Goal: Check status: Check status

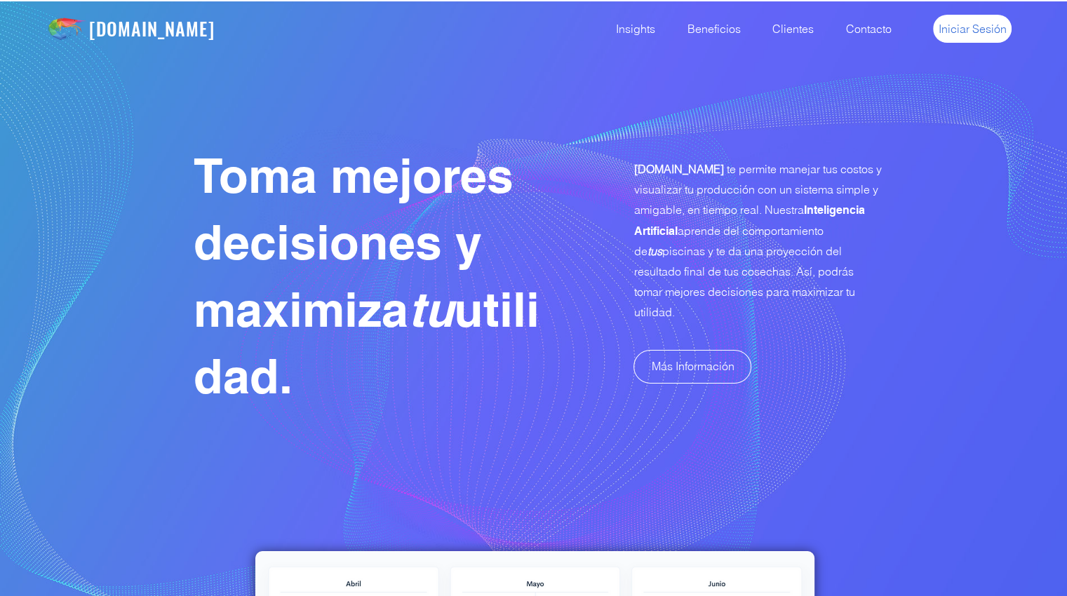
click at [976, 23] on span "Iniciar Sesión" at bounding box center [973, 28] width 68 height 15
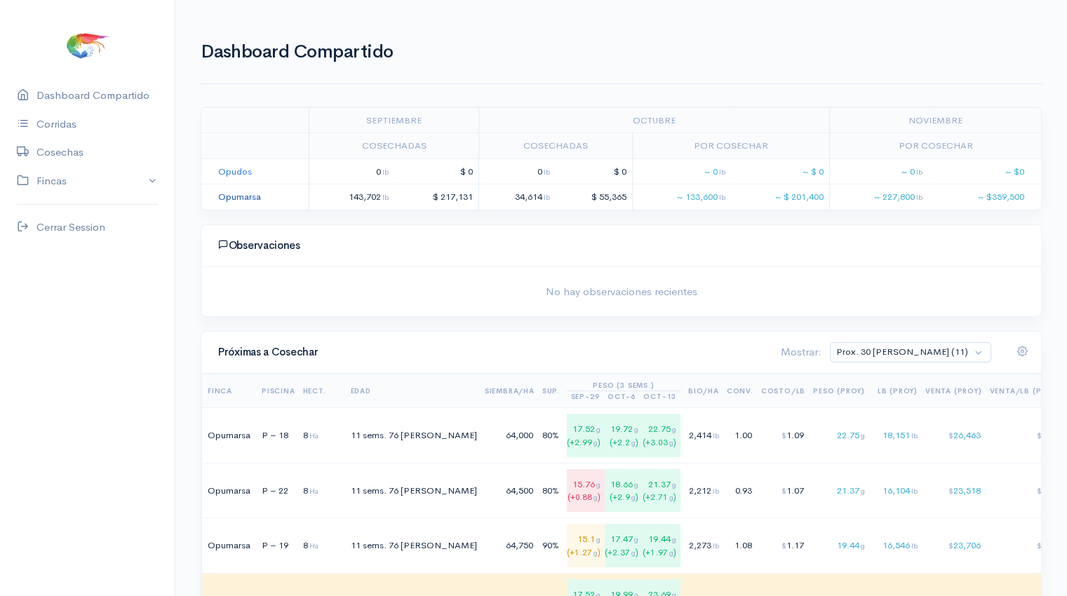
click at [244, 193] on link "Opumarsa" at bounding box center [239, 197] width 43 height 12
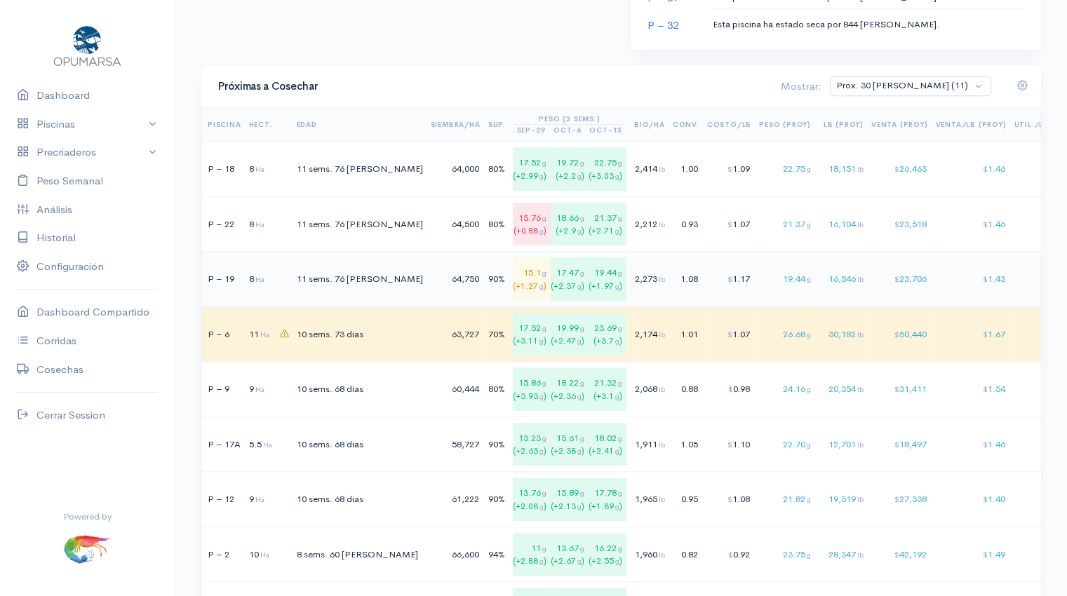
scroll to position [953, 0]
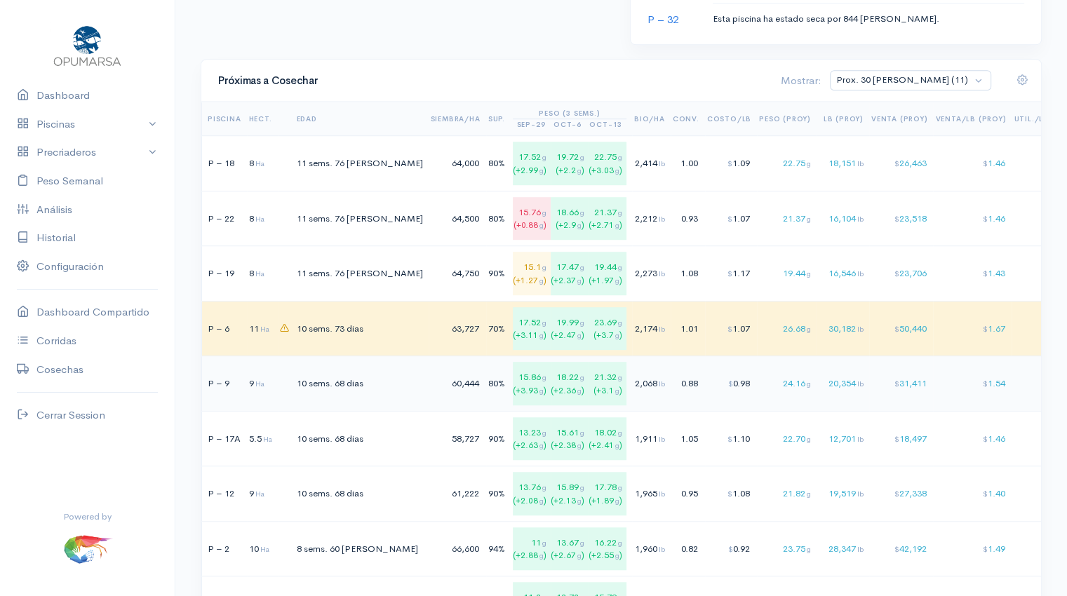
click at [869, 389] on td "$ 31,411" at bounding box center [901, 383] width 65 height 55
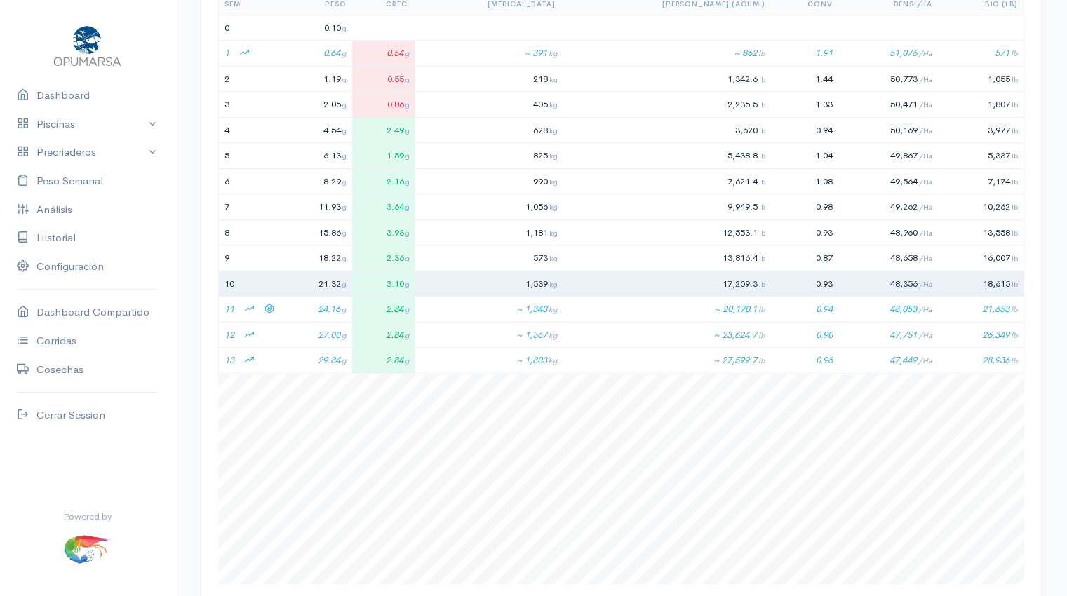
scroll to position [618, 0]
click at [79, 93] on link "Dashboard" at bounding box center [87, 95] width 175 height 29
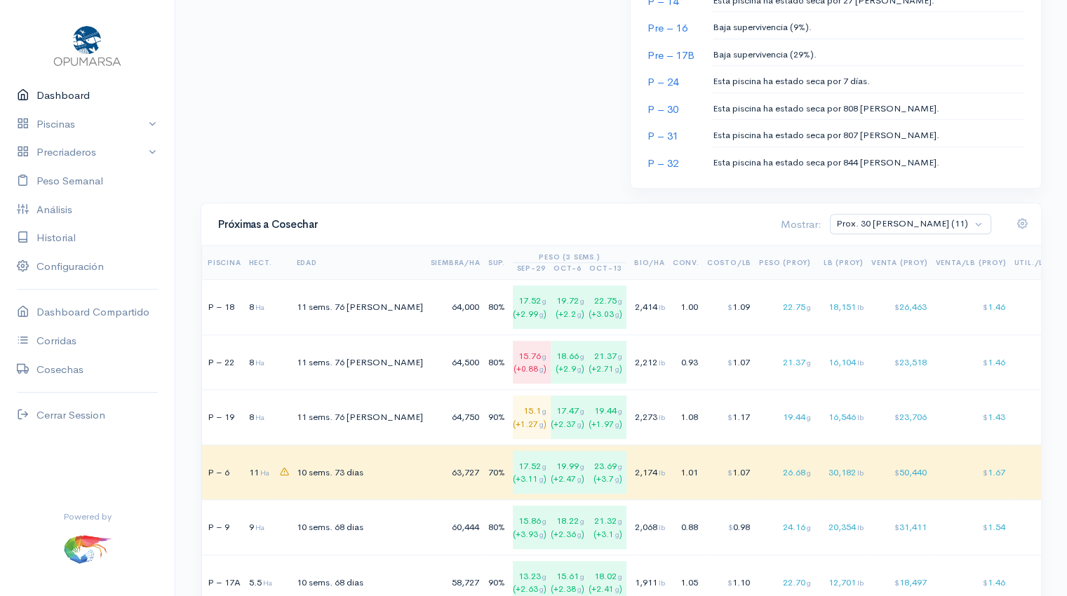
scroll to position [806, 0]
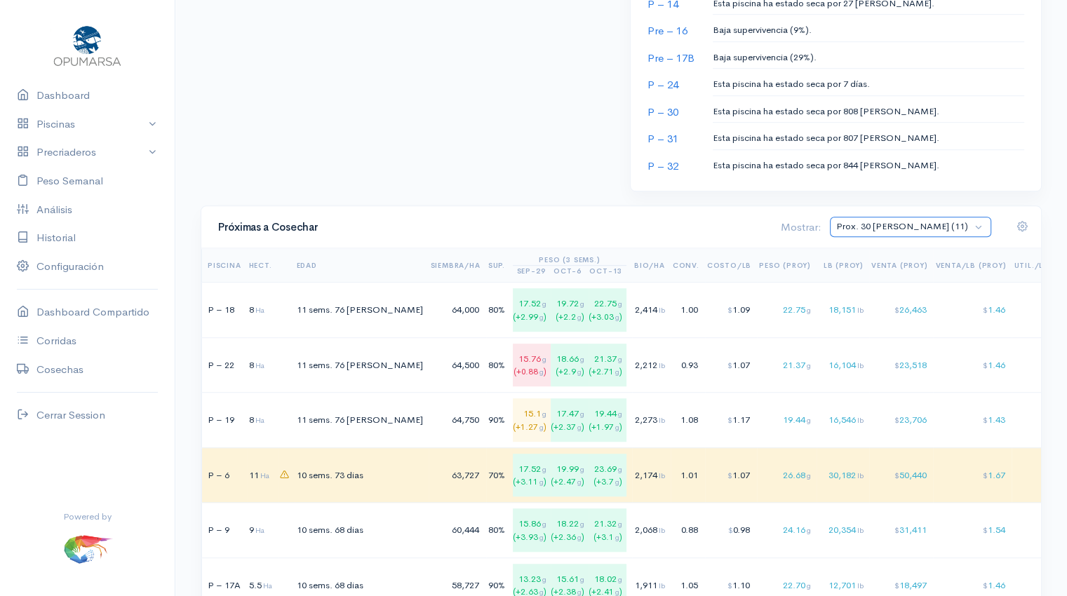
click at [979, 227] on select "Prox. 30 [PERSON_NAME] (11) Prox. 60 [PERSON_NAME] (16) Octubre (7) Noviembre (…" at bounding box center [910, 227] width 161 height 20
click at [889, 217] on select "Prox. 30 [PERSON_NAME] (11) Prox. 60 [PERSON_NAME] (16) Octubre (7) Noviembre (…" at bounding box center [910, 227] width 161 height 20
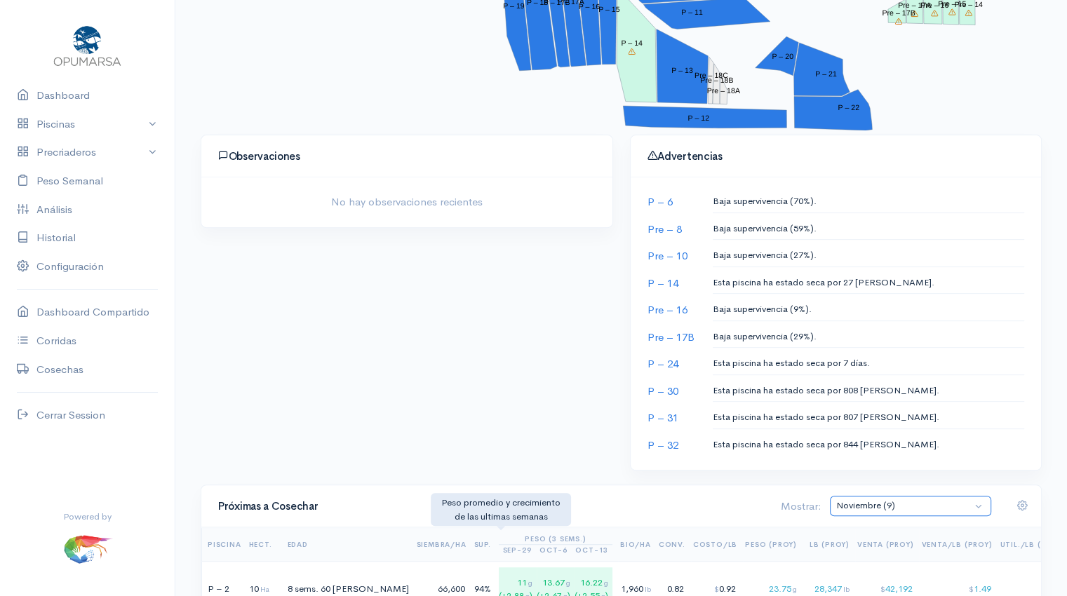
scroll to position [525, 0]
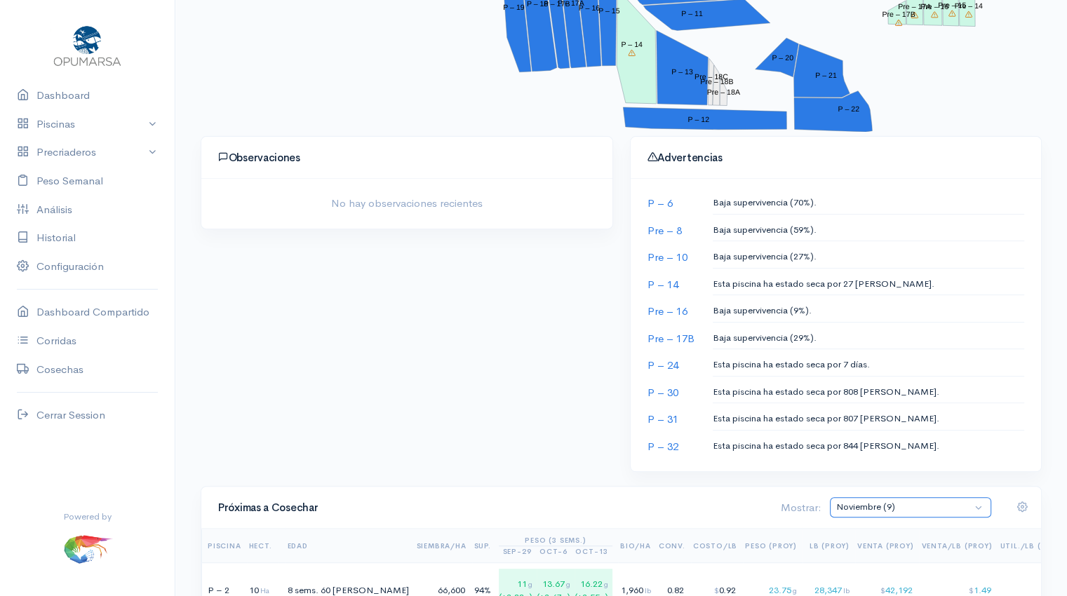
click at [985, 501] on select "Prox. 30 [PERSON_NAME] (11) Prox. 60 [PERSON_NAME] (16) Octubre (7) Noviembre (…" at bounding box center [910, 507] width 161 height 20
select select "0: Object"
click at [889, 497] on select "Prox. 30 [PERSON_NAME] (11) Prox. 60 [PERSON_NAME] (16) Octubre (7) Noviembre (…" at bounding box center [910, 507] width 161 height 20
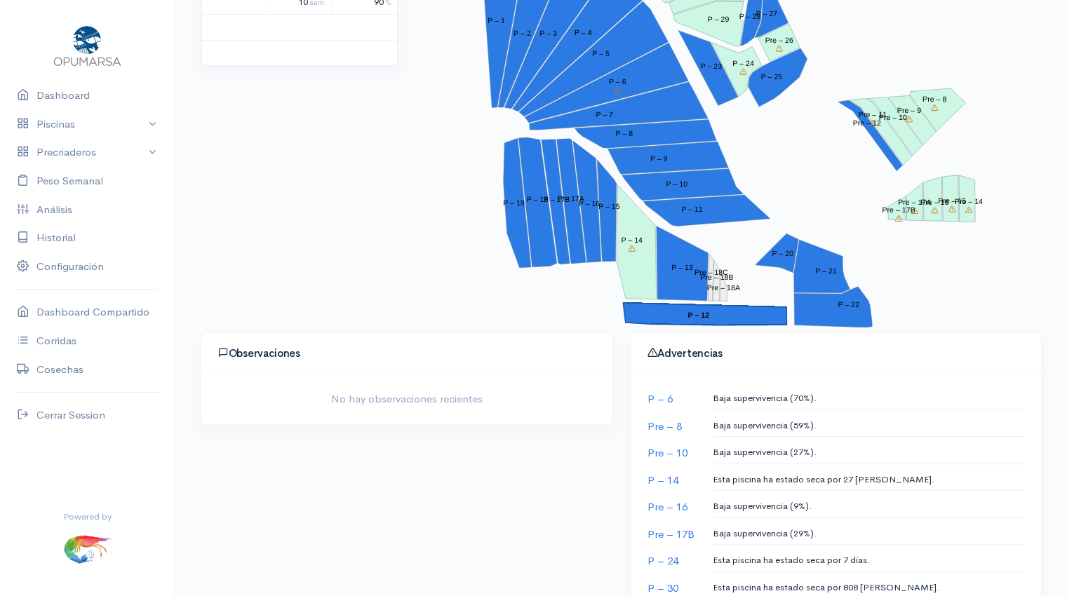
scroll to position [0, 0]
